Goal: Information Seeking & Learning: Learn about a topic

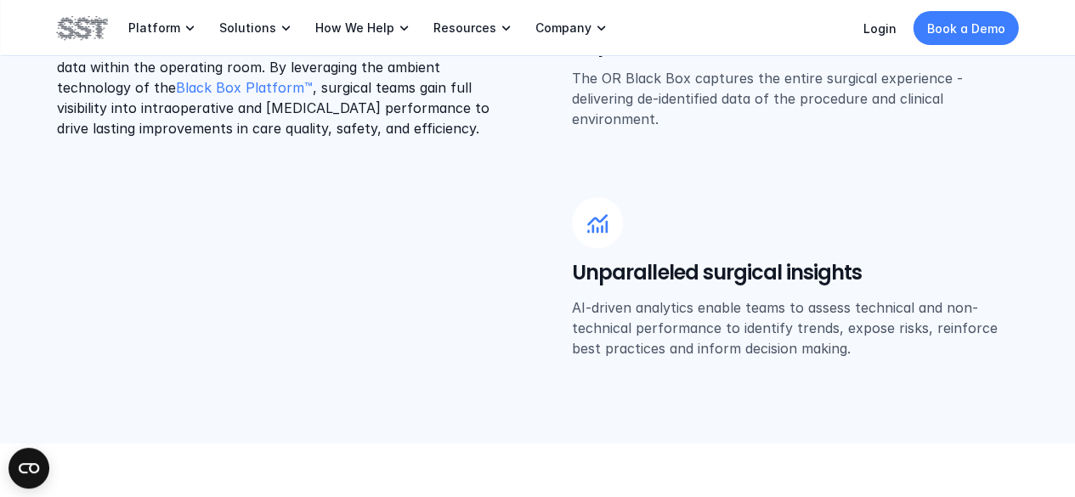
scroll to position [680, 0]
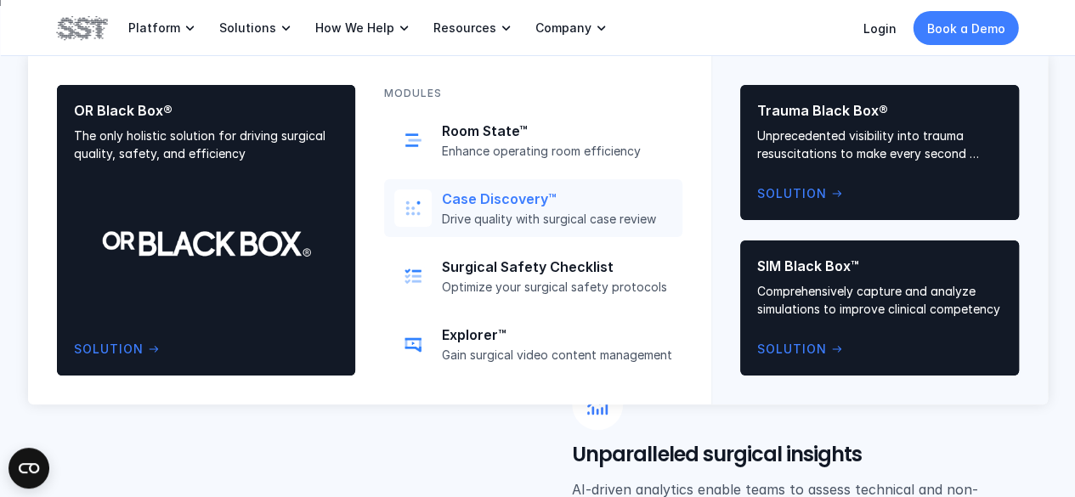
click at [500, 203] on p "Case Discovery™" at bounding box center [557, 199] width 230 height 18
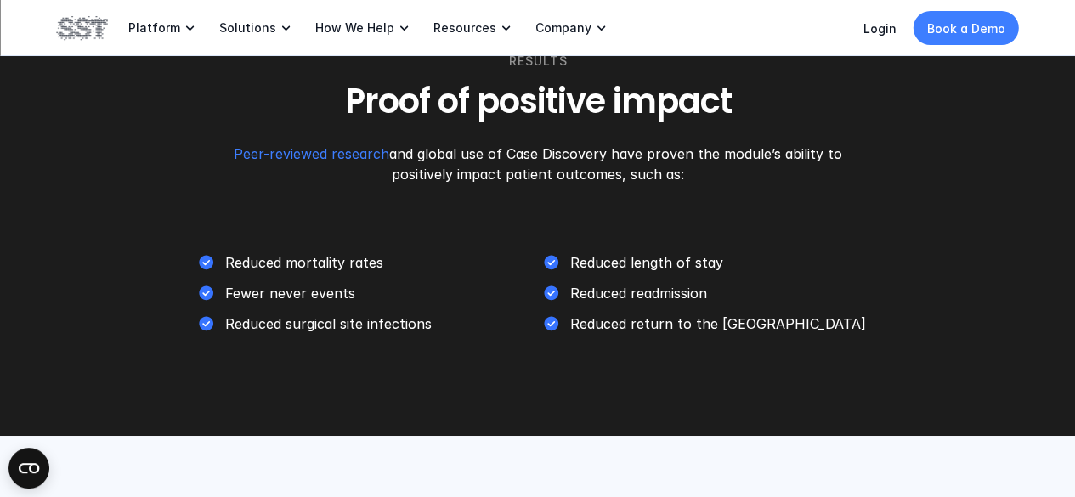
scroll to position [2465, 0]
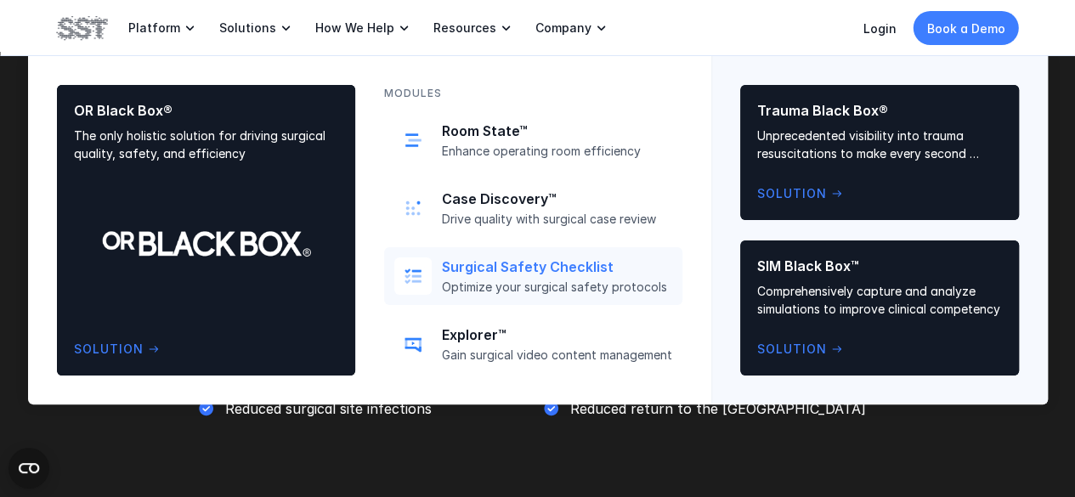
click at [564, 262] on p "Surgical Safety Checklist" at bounding box center [557, 267] width 230 height 18
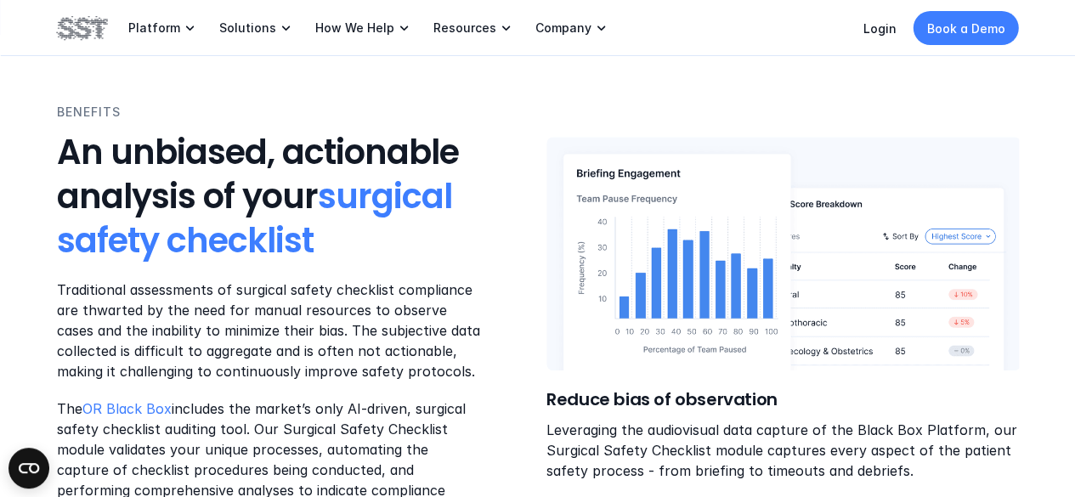
scroll to position [680, 0]
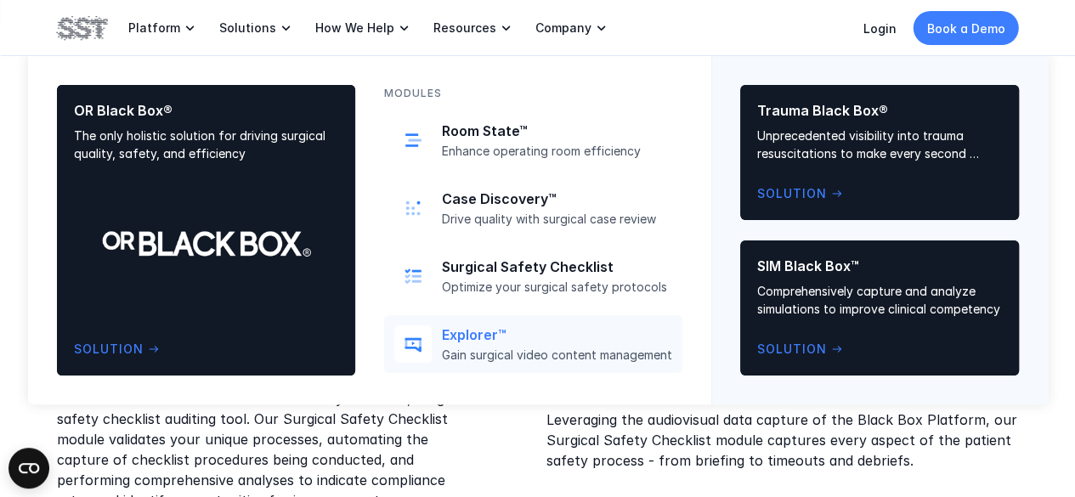
click at [467, 341] on p "Explorer™" at bounding box center [557, 335] width 230 height 18
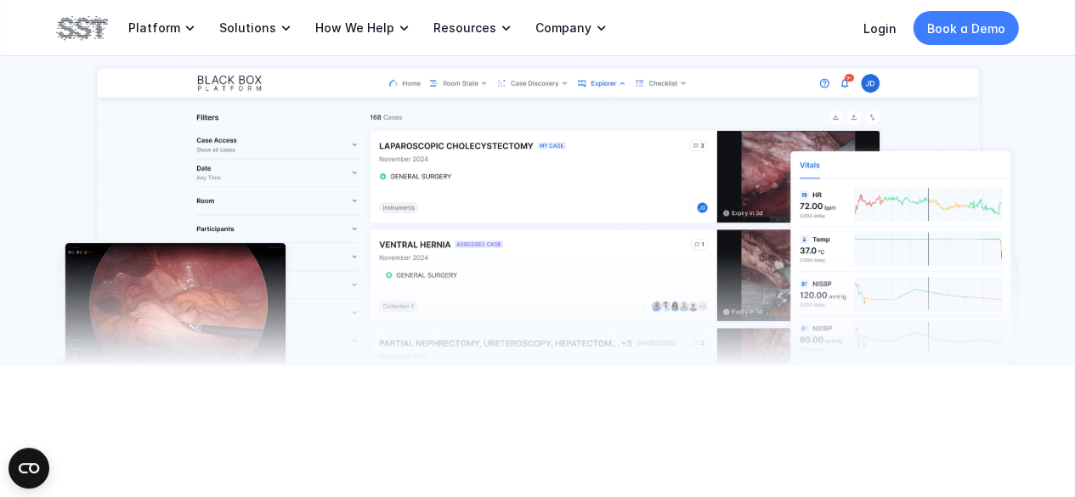
scroll to position [340, 0]
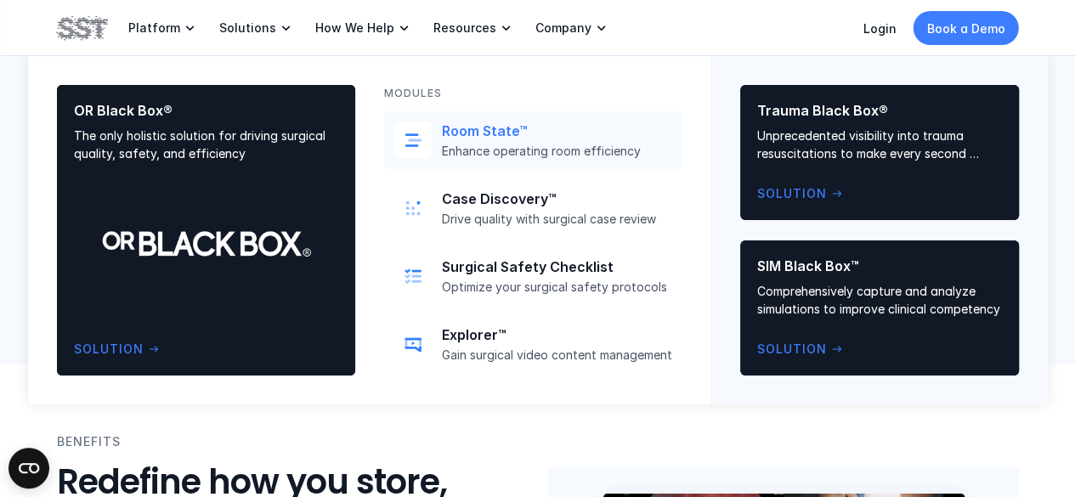
click at [519, 147] on p "Enhance operating room efficiency" at bounding box center [557, 151] width 230 height 15
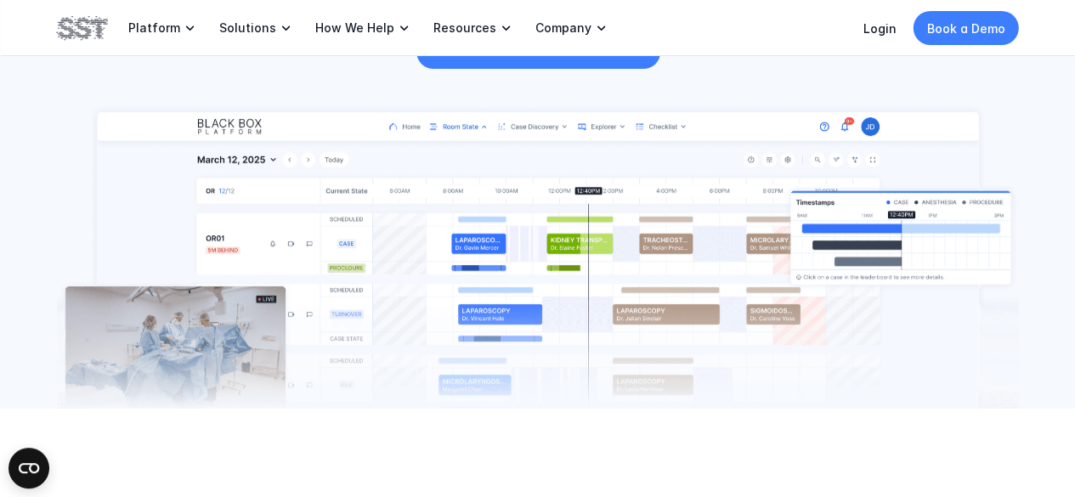
scroll to position [340, 0]
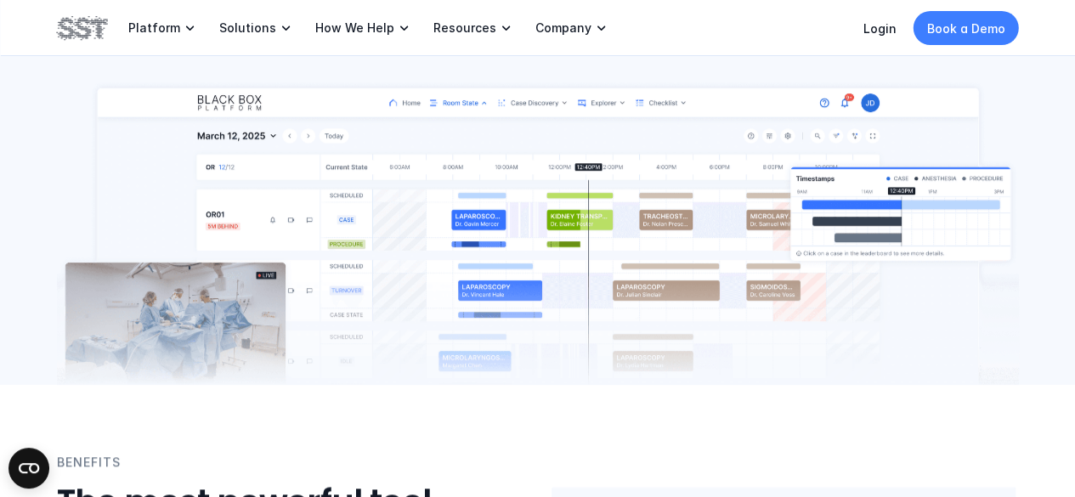
click at [507, 140] on img at bounding box center [538, 232] width 962 height 306
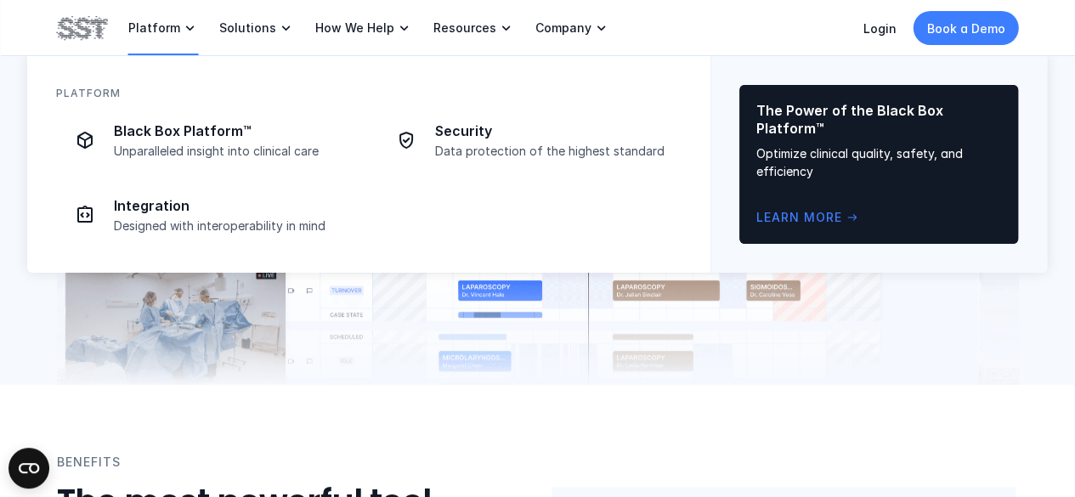
click at [167, 27] on p "Platform" at bounding box center [154, 27] width 52 height 15
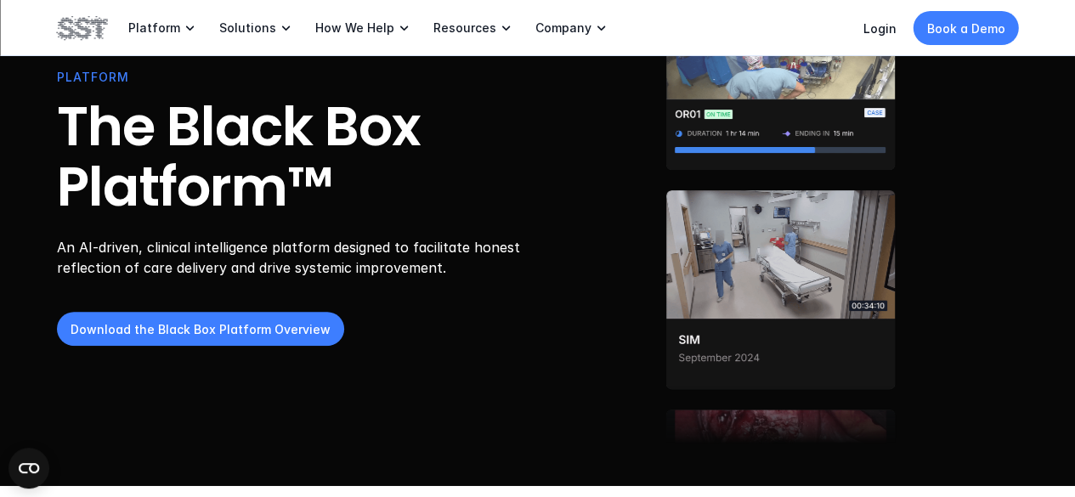
scroll to position [85, 0]
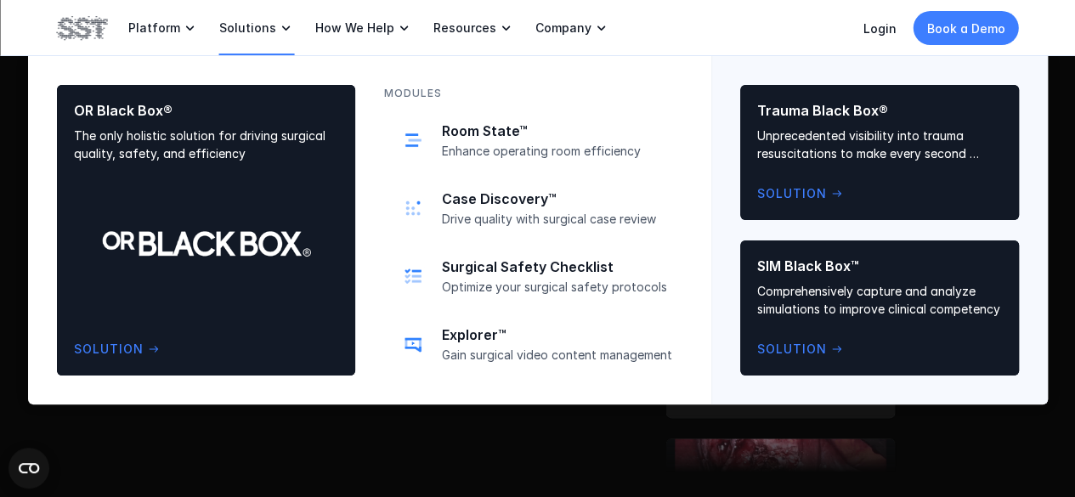
click at [254, 24] on p "Solutions" at bounding box center [247, 27] width 57 height 15
click at [578, 220] on p "Drive quality with surgical case review" at bounding box center [557, 219] width 230 height 15
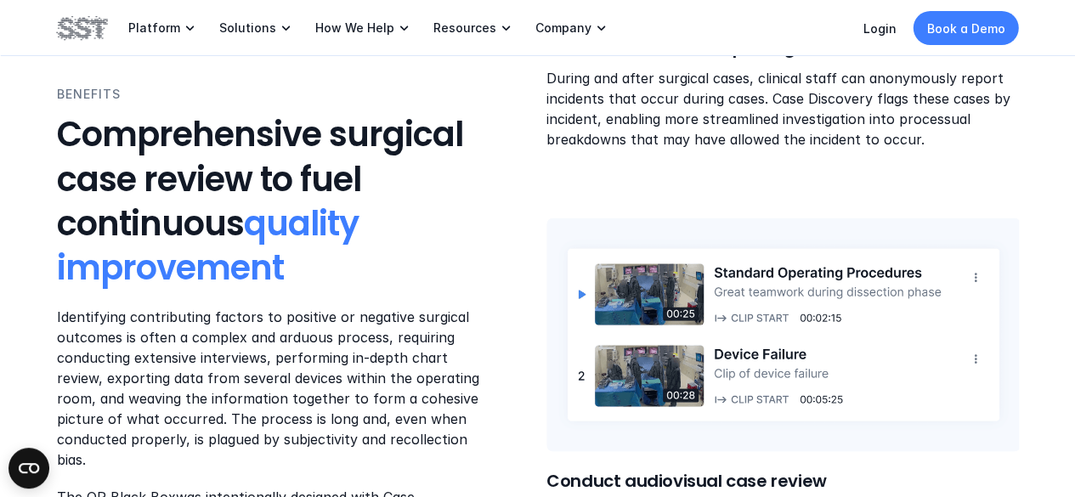
scroll to position [1615, 0]
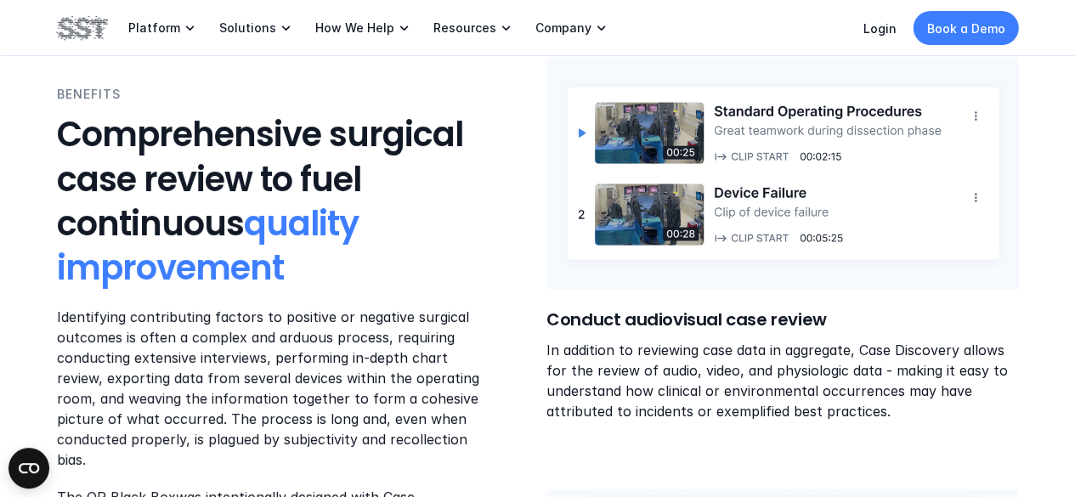
click at [644, 205] on img at bounding box center [783, 174] width 474 height 234
click at [666, 218] on img at bounding box center [783, 174] width 474 height 234
click at [887, 199] on img at bounding box center [783, 174] width 474 height 234
click at [656, 212] on img at bounding box center [783, 174] width 474 height 234
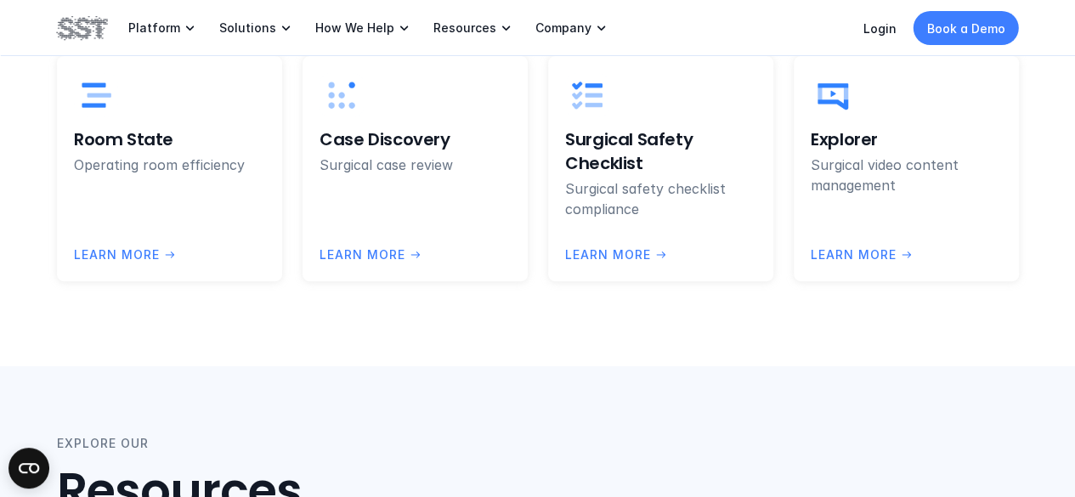
scroll to position [3881, 0]
